Goal: Information Seeking & Learning: Understand process/instructions

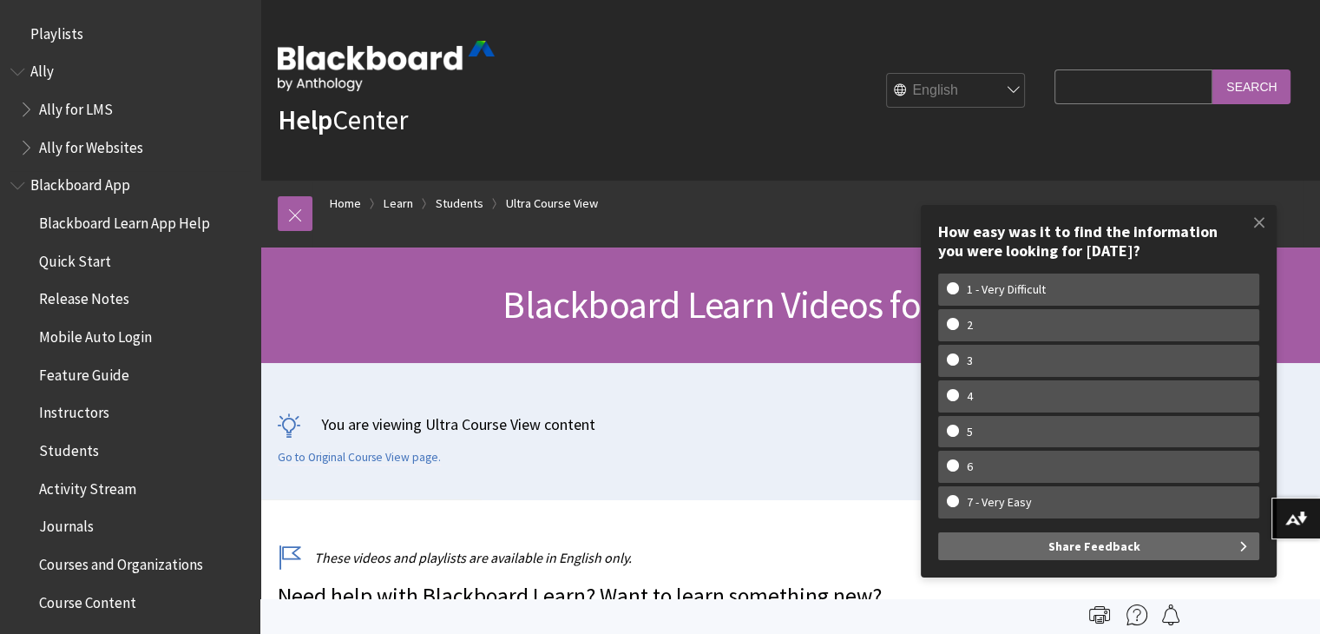
click at [88, 264] on span "Quick Start" at bounding box center [75, 258] width 72 height 23
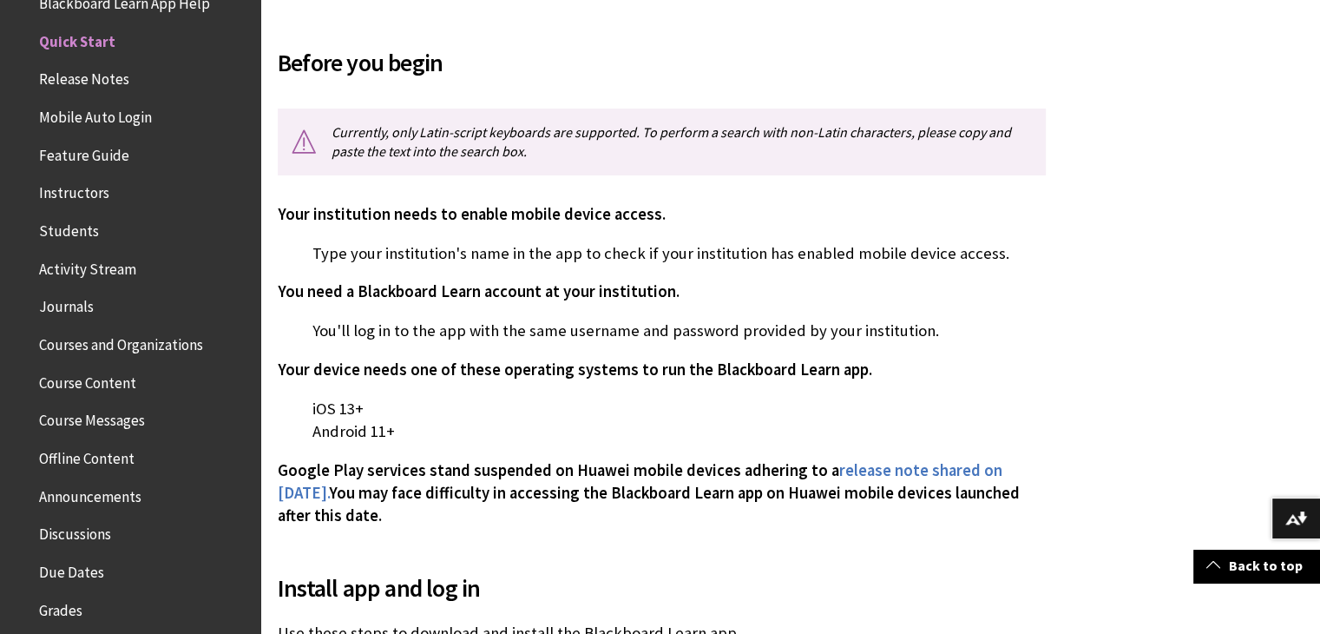
scroll to position [404, 0]
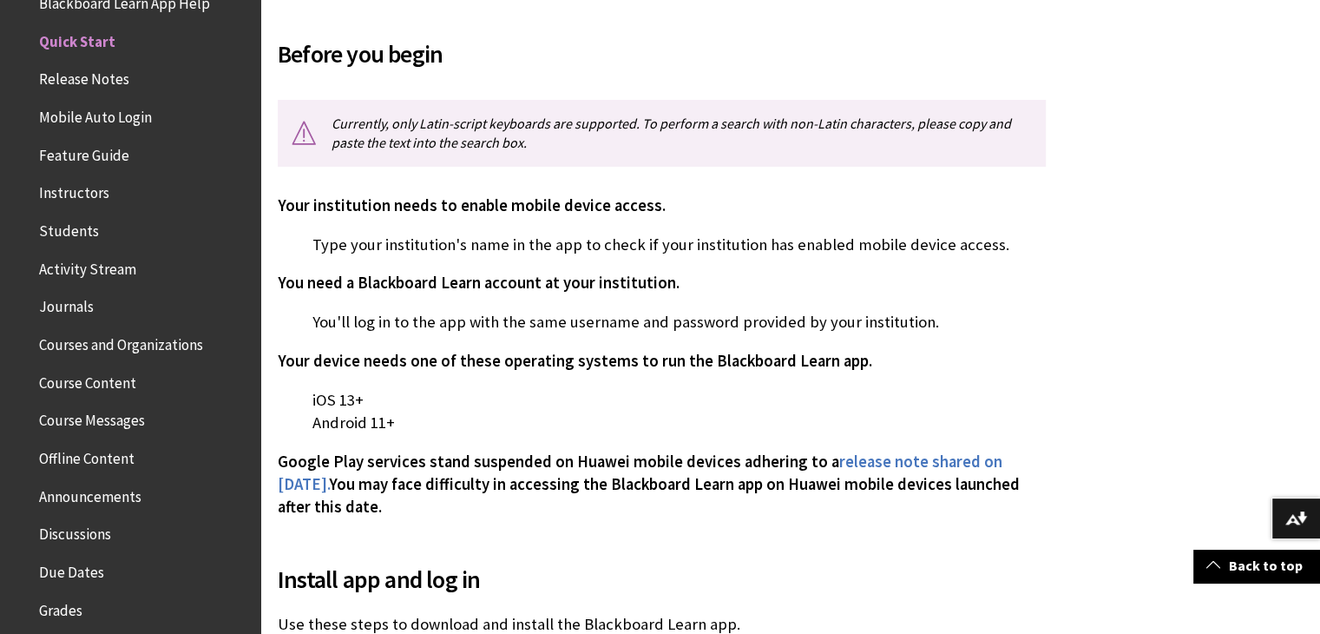
click at [103, 386] on span "Course Content" at bounding box center [87, 379] width 97 height 23
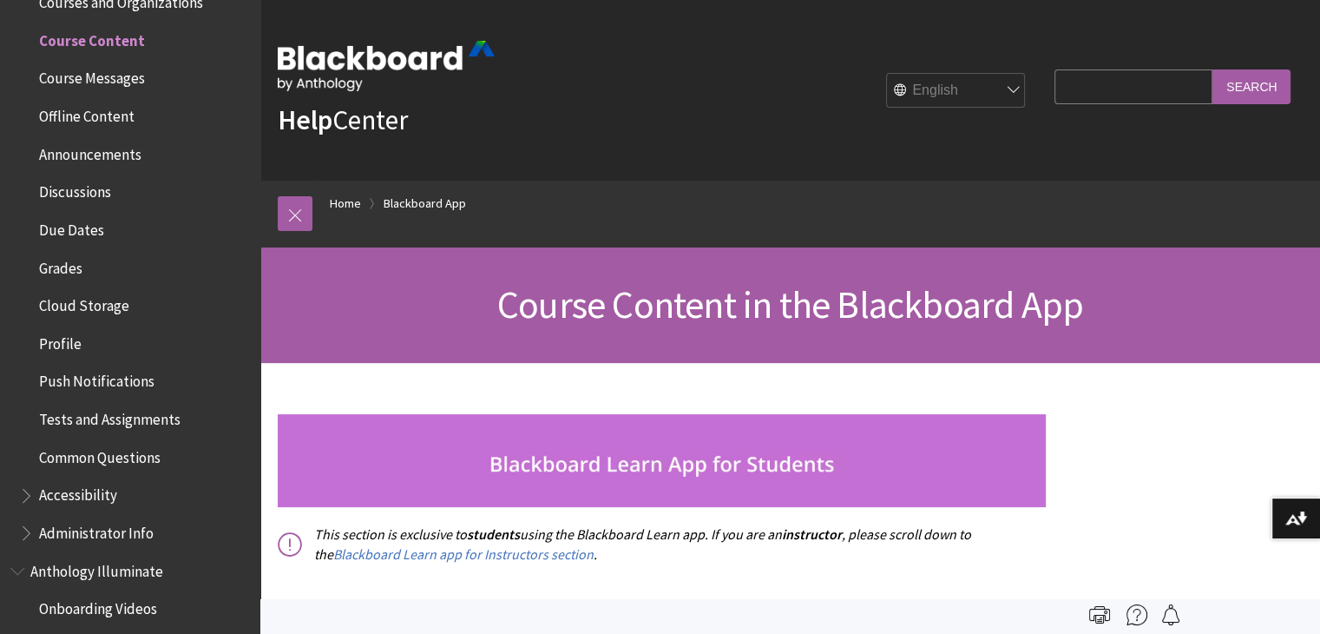
click at [139, 412] on span "Tests and Assignments" at bounding box center [110, 416] width 142 height 23
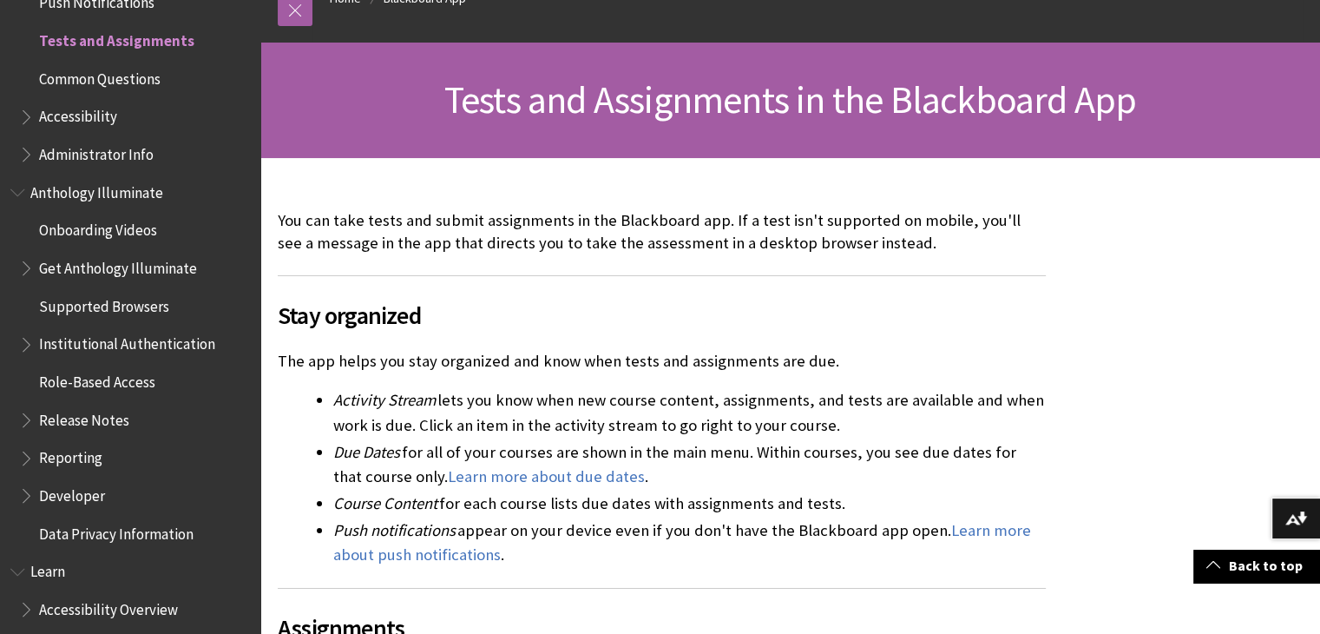
scroll to position [240, 0]
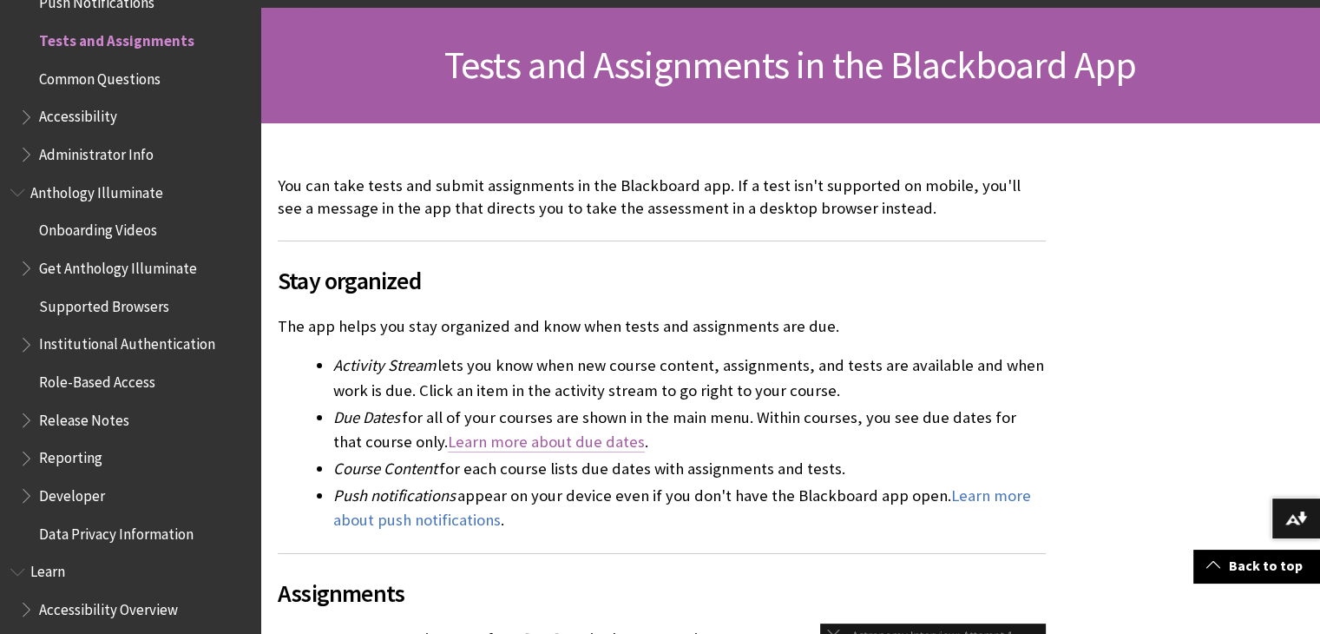
click at [589, 440] on link "Learn more about due dates" at bounding box center [546, 441] width 197 height 21
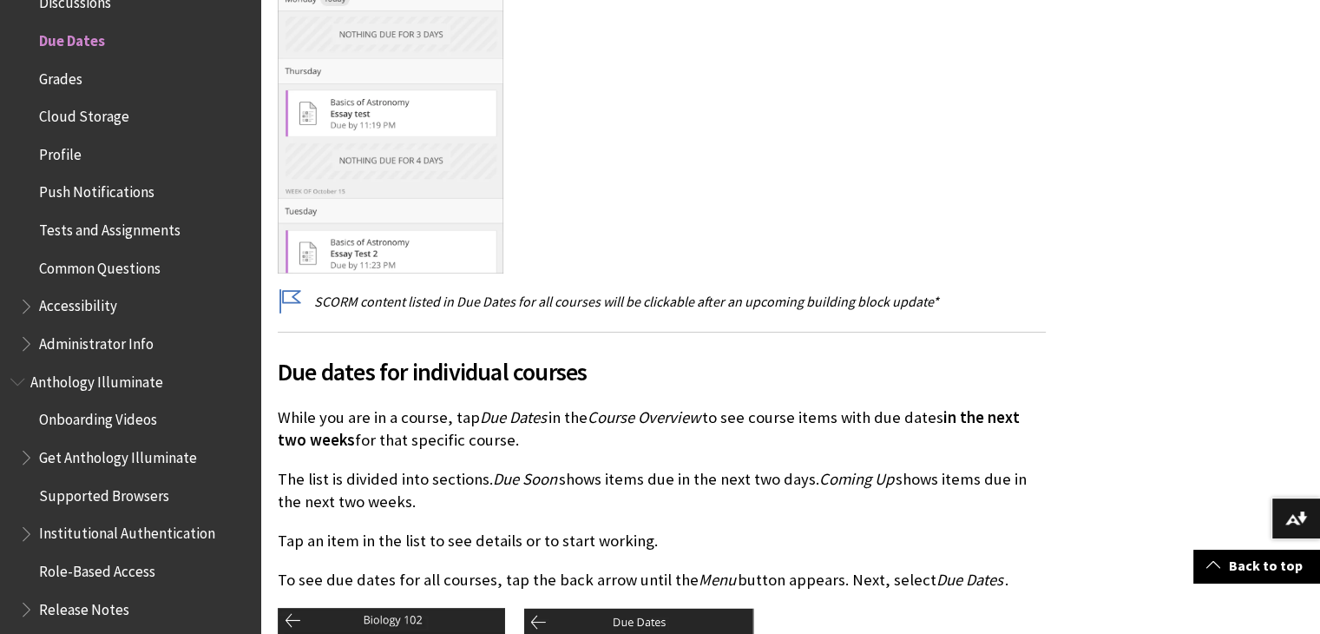
scroll to position [791, 0]
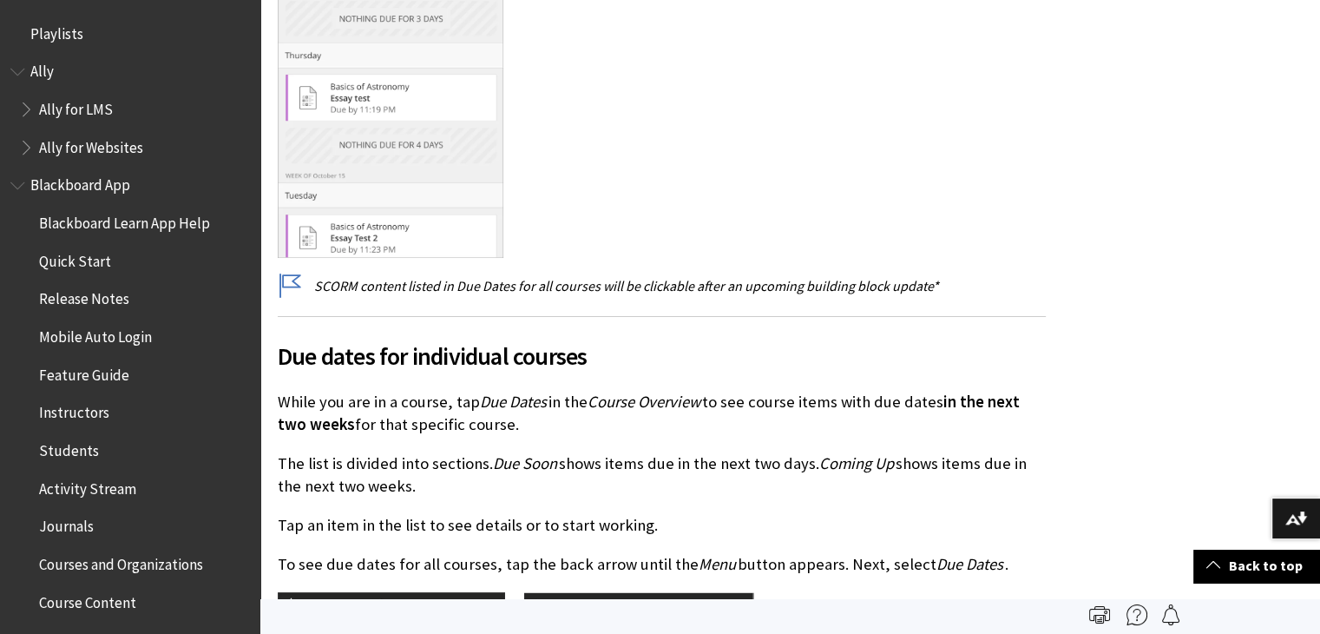
scroll to position [751, 0]
